Goal: Transaction & Acquisition: Purchase product/service

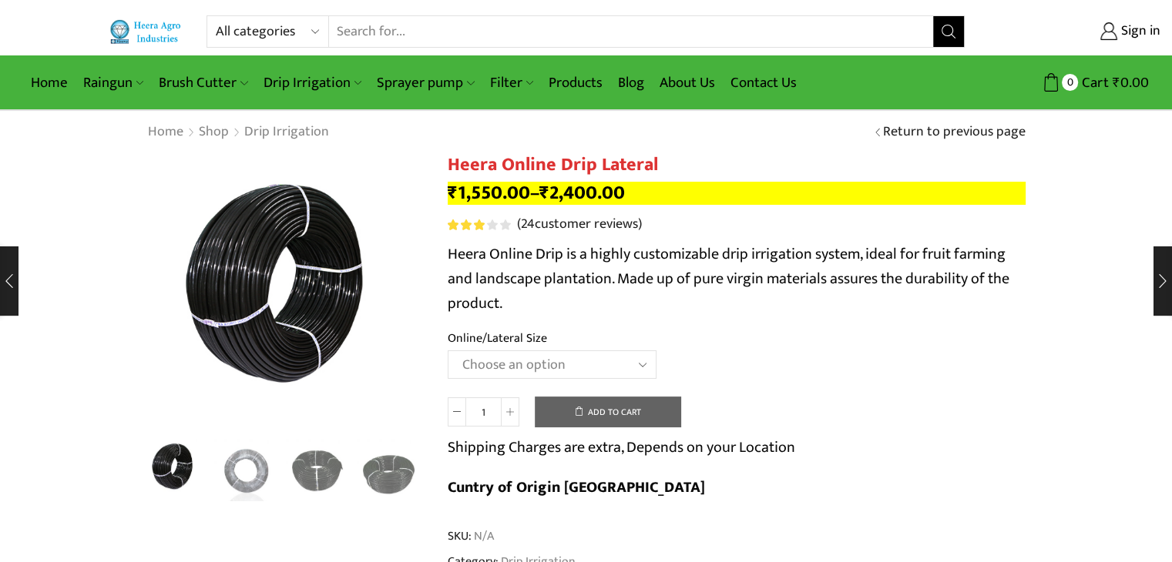
click at [584, 354] on select "Choose an option Heera Online 16MM Heera Online GOLD 16MM Heera Online 12MM Hee…" at bounding box center [552, 365] width 209 height 29
click at [448, 351] on select "Choose an option Heera Online 16MM Heera Online GOLD 16MM Heera Online 12MM Hee…" at bounding box center [552, 365] width 209 height 29
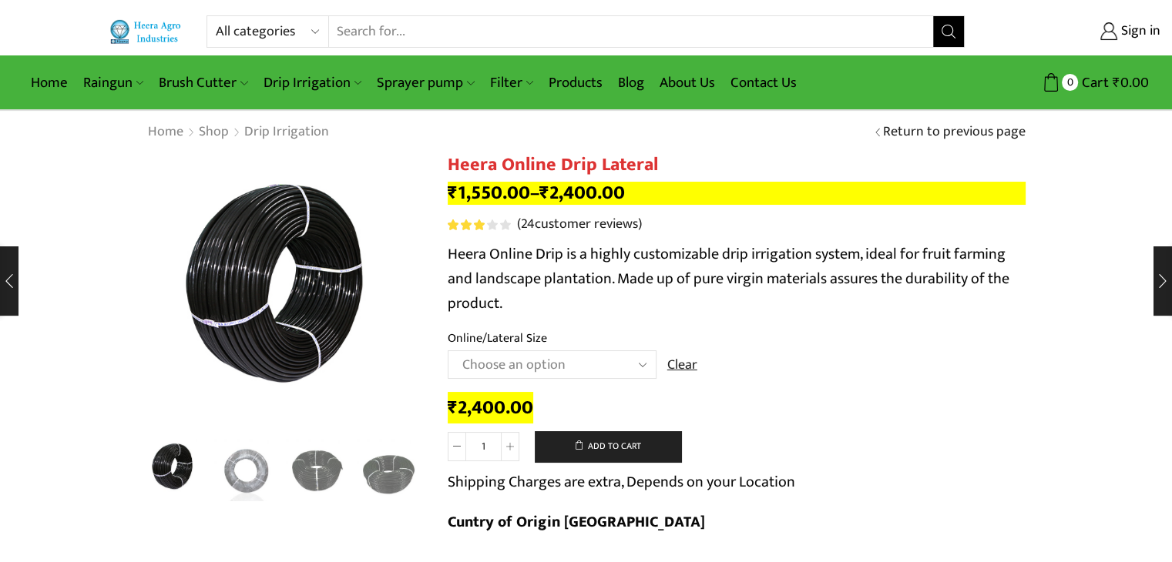
click at [592, 362] on select "Choose an option Heera Online 16MM Heera Online GOLD 16MM Heera Online 12MM Hee…" at bounding box center [552, 365] width 209 height 29
click at [448, 351] on select "Choose an option Heera Online 16MM Heera Online GOLD 16MM Heera Online 12MM Hee…" at bounding box center [552, 365] width 209 height 29
click at [595, 364] on select "Choose an option Heera Online 16MM Heera Online GOLD 16MM Heera Online 12MM Hee…" at bounding box center [552, 365] width 209 height 29
click at [448, 351] on select "Choose an option Heera Online 16MM Heera Online GOLD 16MM Heera Online 12MM Hee…" at bounding box center [552, 365] width 209 height 29
select select "Heera Online GOLD 16MM"
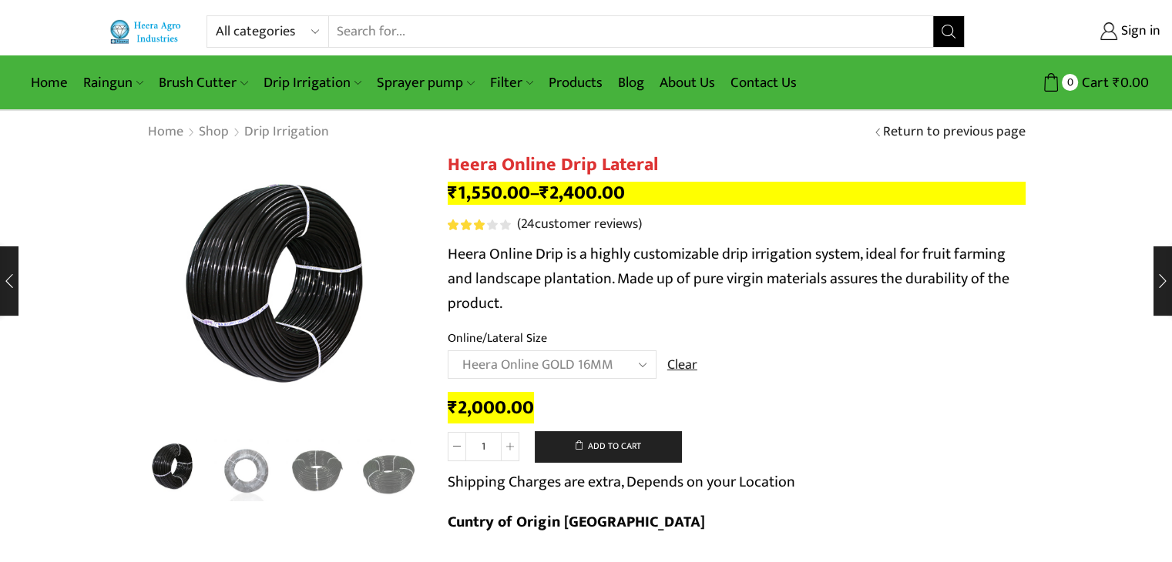
click at [748, 332] on th "Online/Lateral Size" at bounding box center [737, 340] width 578 height 22
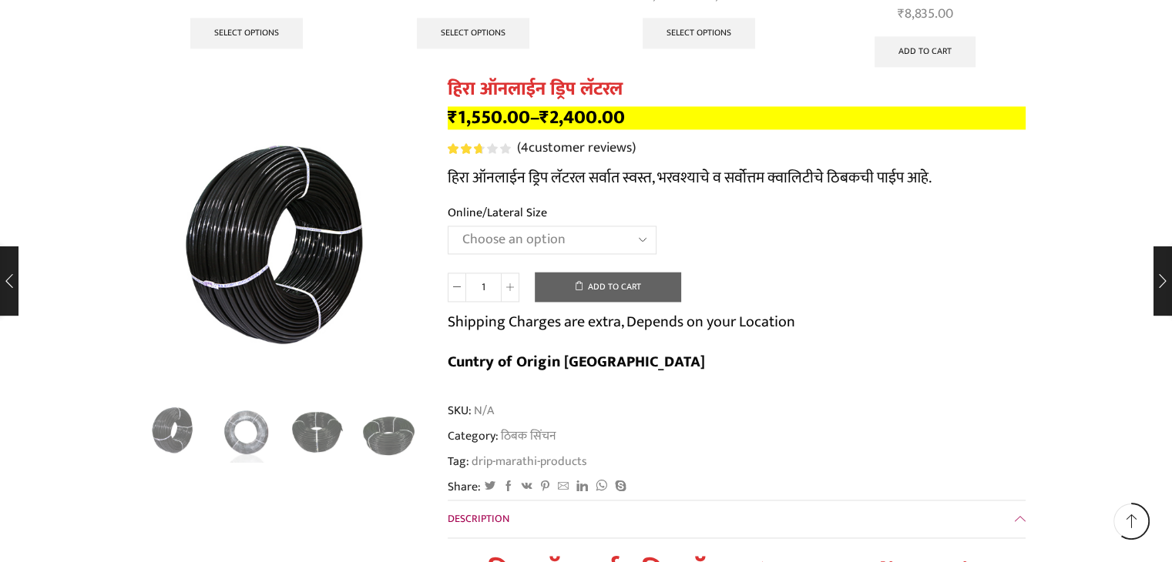
scroll to position [8039, 0]
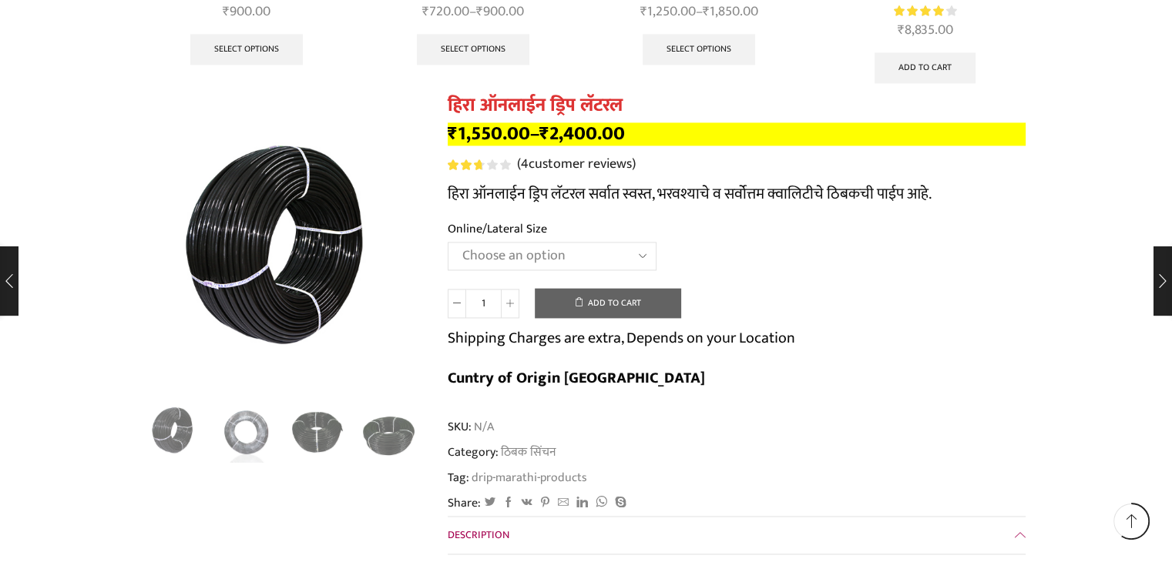
click at [638, 242] on select "Choose an option Heera Online 16MM Heera Online GOLD 16MM Heera Online 12MM Hee…" at bounding box center [552, 256] width 209 height 29
click at [448, 242] on select "Choose an option Heera Online 16MM Heera Online GOLD 16MM Heera Online 12MM Hee…" at bounding box center [552, 256] width 209 height 29
select select "Heera Online GOLD 16MM"
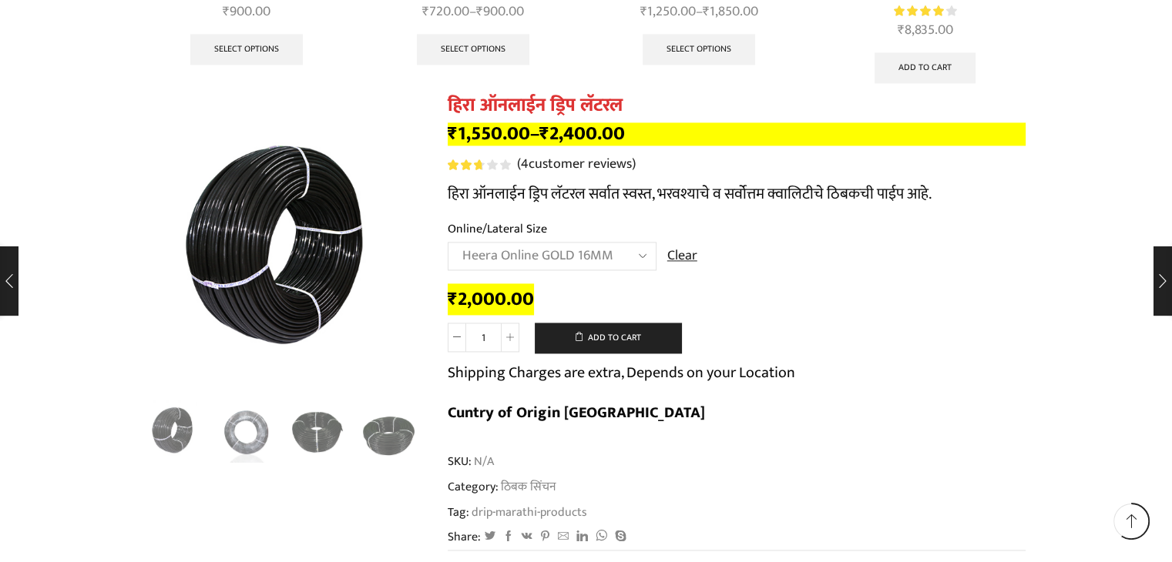
click at [783, 453] on span "SKU: N/A" at bounding box center [737, 462] width 578 height 18
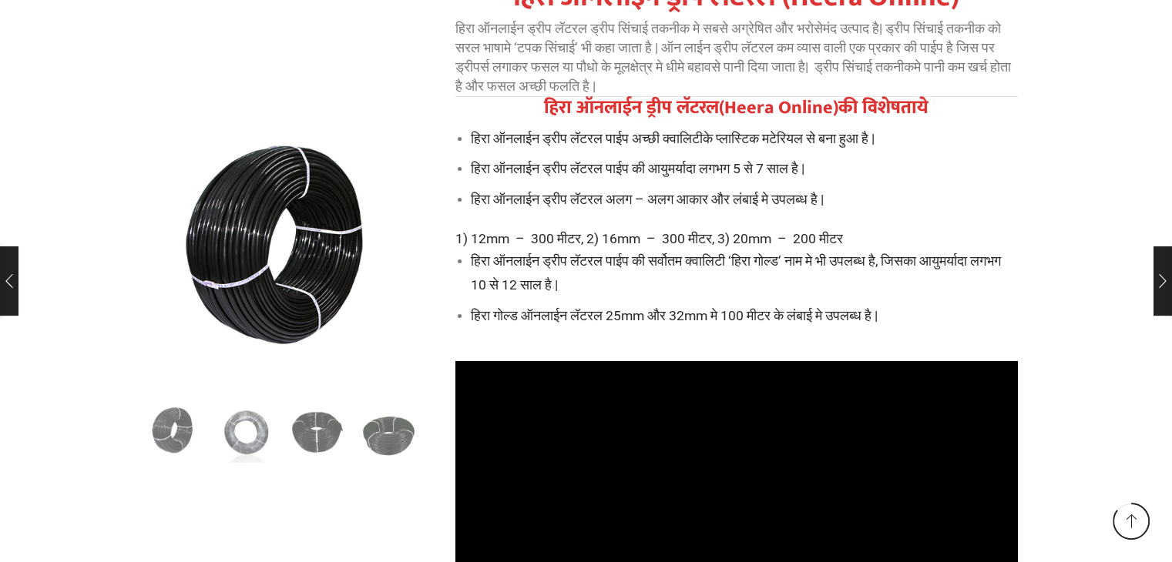
scroll to position [11737, 0]
